Goal: Navigation & Orientation: Find specific page/section

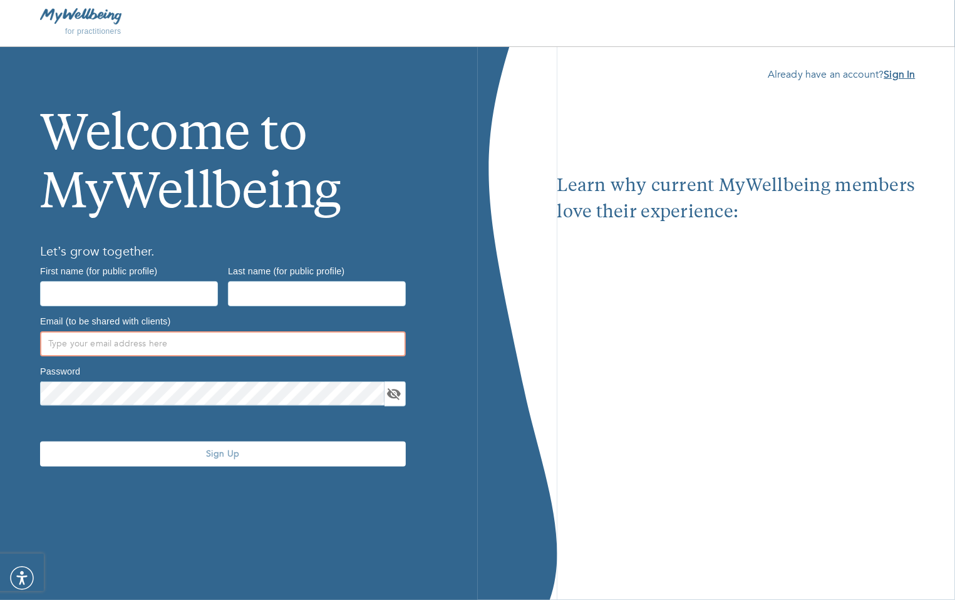
type input "[EMAIL_ADDRESS][DOMAIN_NAME]"
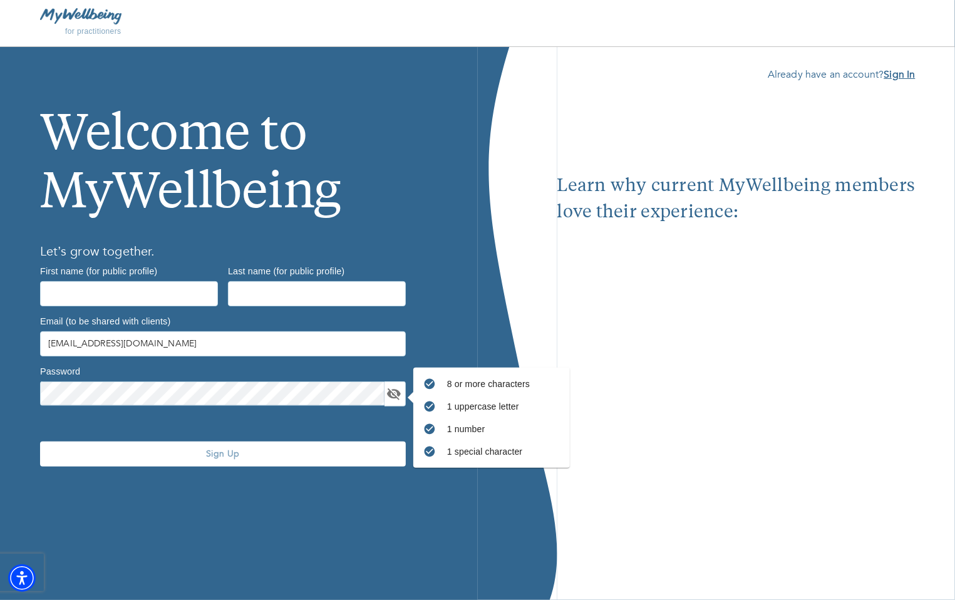
click at [905, 75] on b "Sign In" at bounding box center [900, 75] width 31 height 14
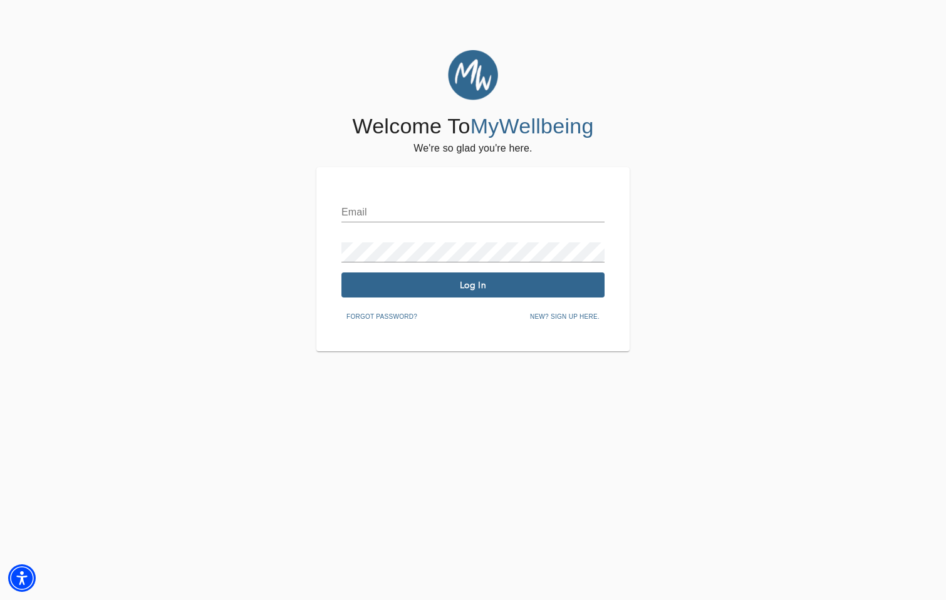
type input "[EMAIL_ADDRESS][DOMAIN_NAME]"
click at [451, 289] on span "Log In" at bounding box center [472, 285] width 253 height 12
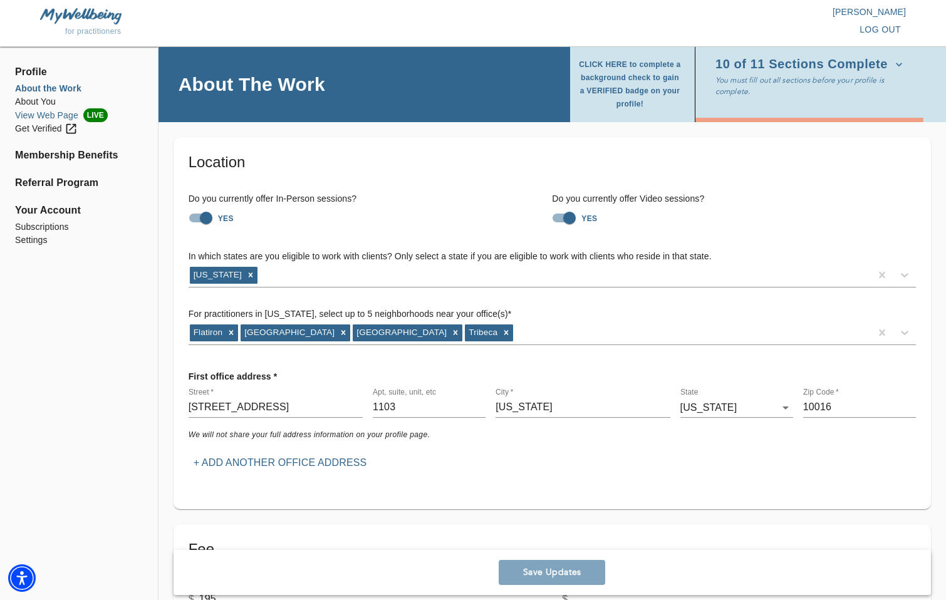
click at [49, 112] on li "View Web Page LIVE" at bounding box center [79, 115] width 128 height 14
click at [83, 187] on li "Referral Program" at bounding box center [79, 182] width 128 height 15
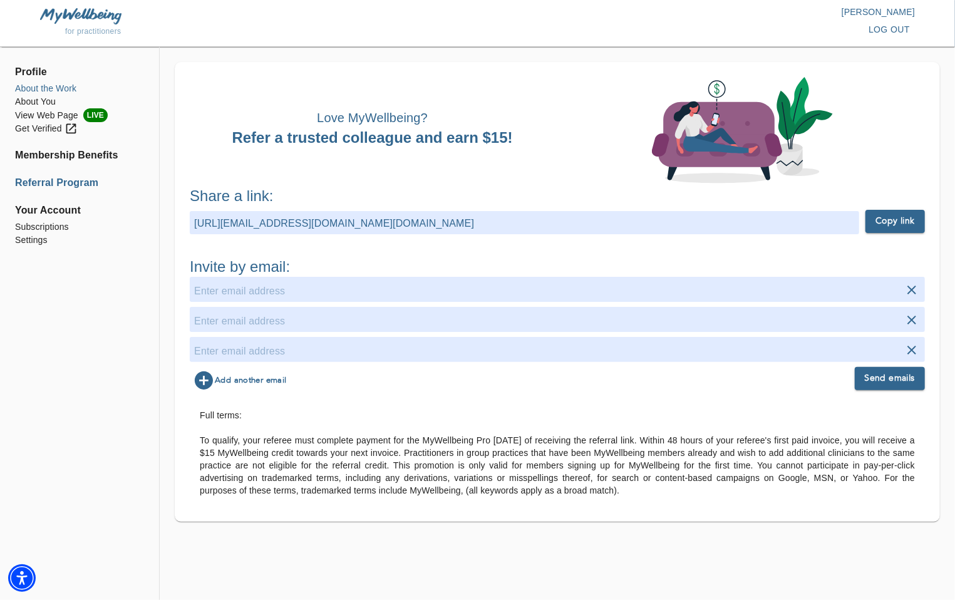
click at [34, 86] on li "About the Work" at bounding box center [79, 88] width 129 height 13
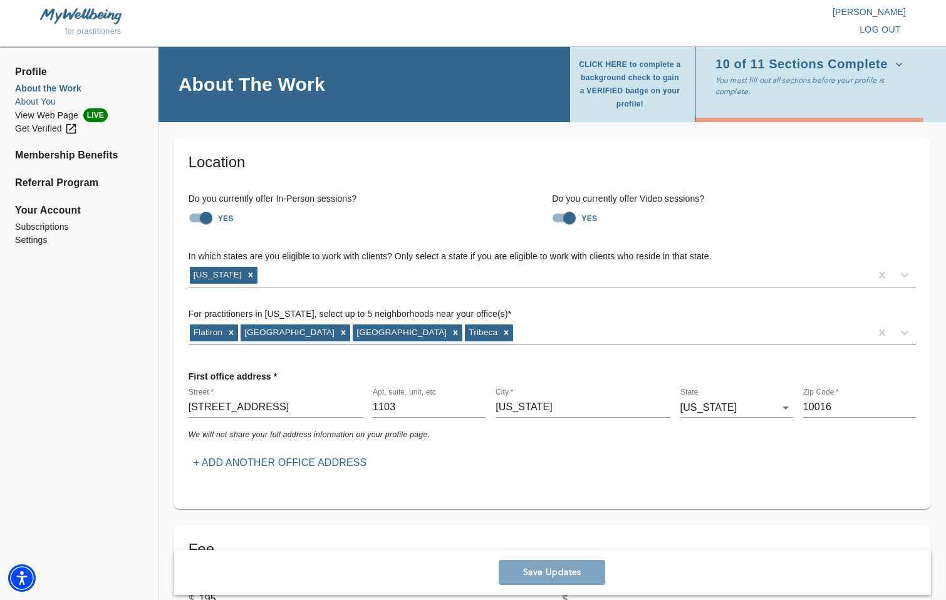
click at [28, 101] on li "About You" at bounding box center [79, 101] width 128 height 13
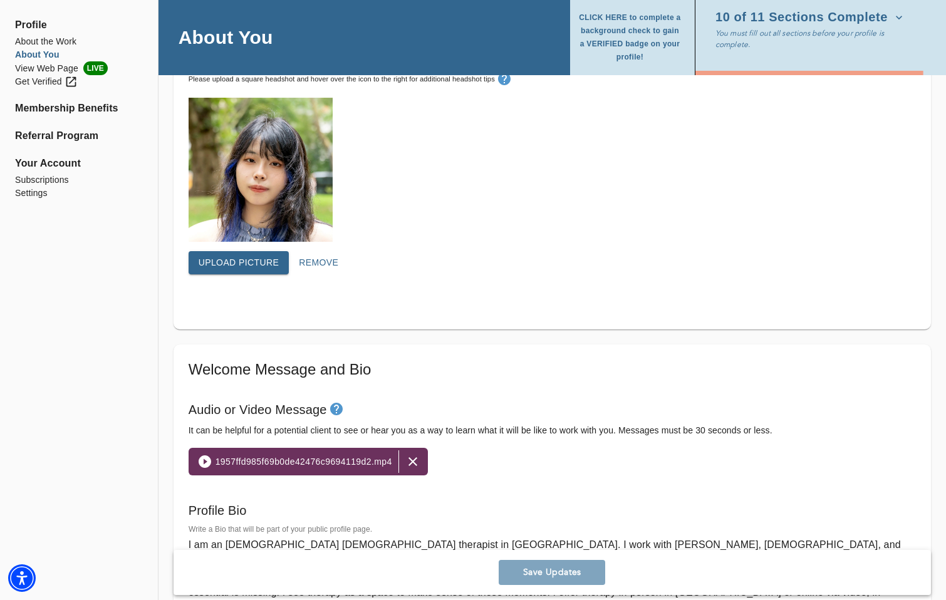
scroll to position [439, 0]
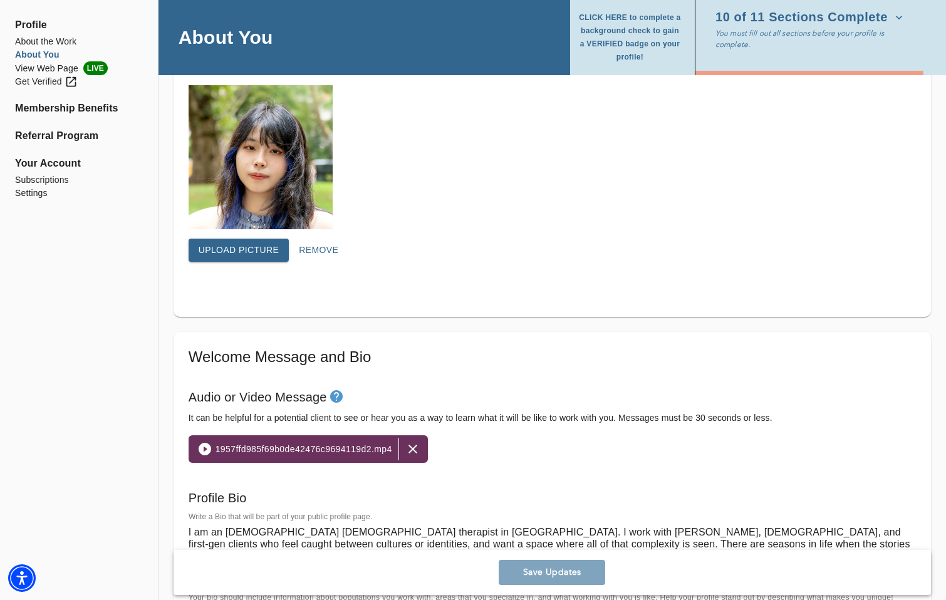
click at [36, 29] on span "Profile" at bounding box center [79, 25] width 128 height 15
click at [43, 43] on li "About the Work" at bounding box center [79, 41] width 128 height 13
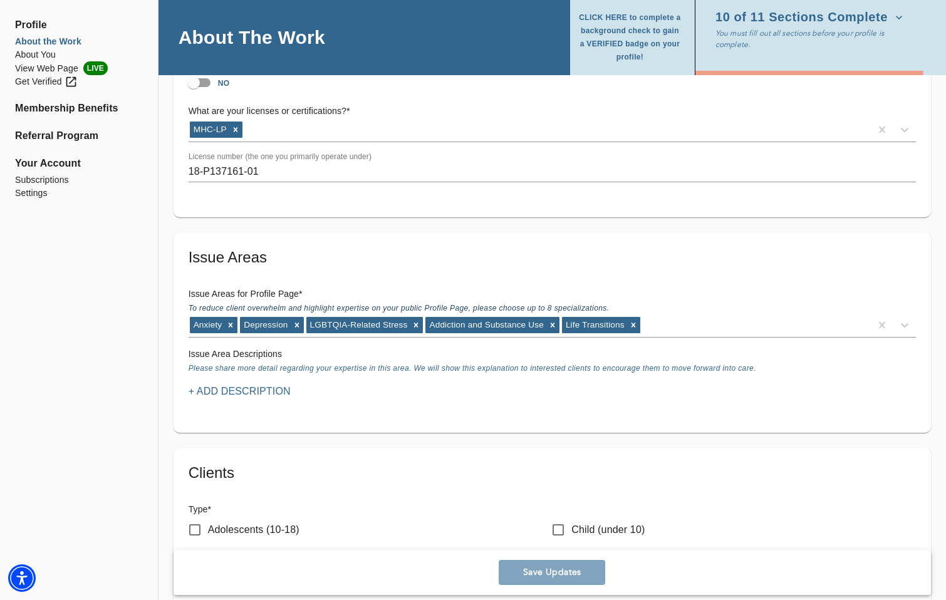
scroll to position [855, 0]
